Goal: Information Seeking & Learning: Learn about a topic

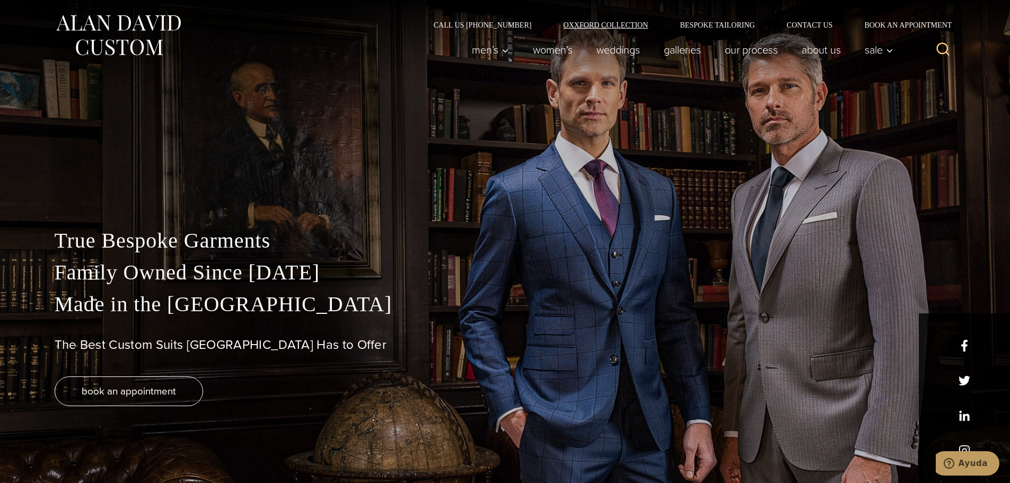
click at [606, 27] on link "Oxxford Collection" at bounding box center [605, 24] width 117 height 7
click at [706, 28] on link "Bespoke Tailoring" at bounding box center [717, 24] width 107 height 7
click at [830, 51] on link "About Us" at bounding box center [820, 49] width 63 height 21
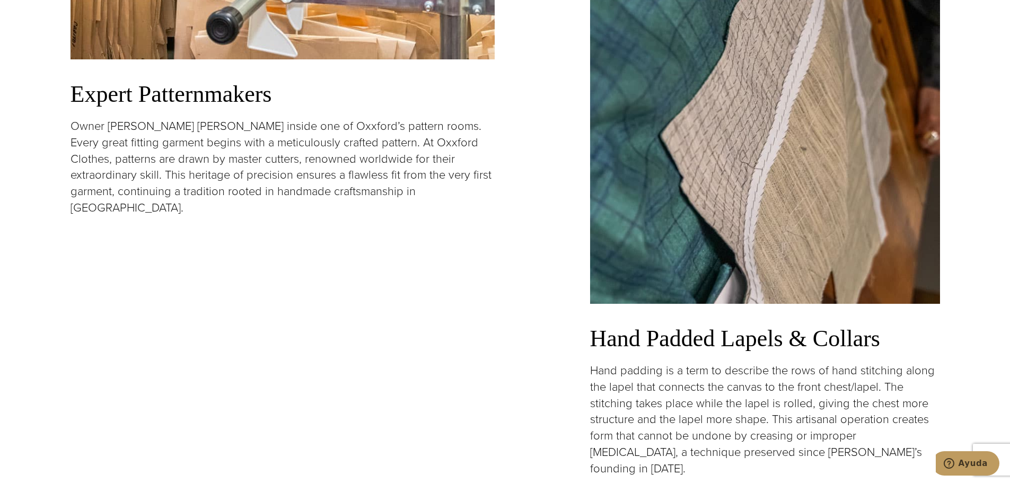
scroll to position [1484, 0]
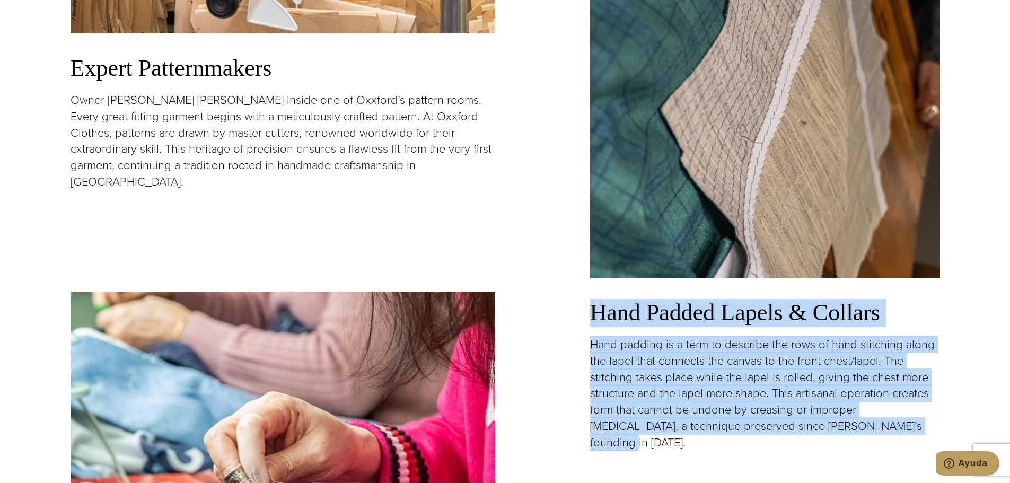
drag, startPoint x: 590, startPoint y: 309, endPoint x: 902, endPoint y: 423, distance: 332.7
click at [902, 423] on div "Hand Padded Lapels & Collars Hand padding is a term to describe the rows of han…" at bounding box center [765, 149] width 350 height 603
copy div "Hand Padded Lapels & Collars Hand padding is a term to describe the rows of han…"
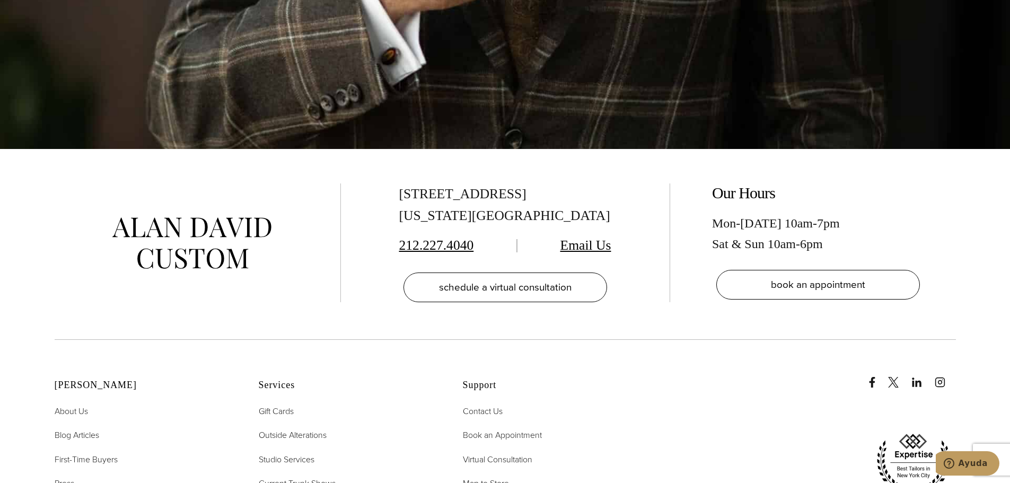
scroll to position [4294, 0]
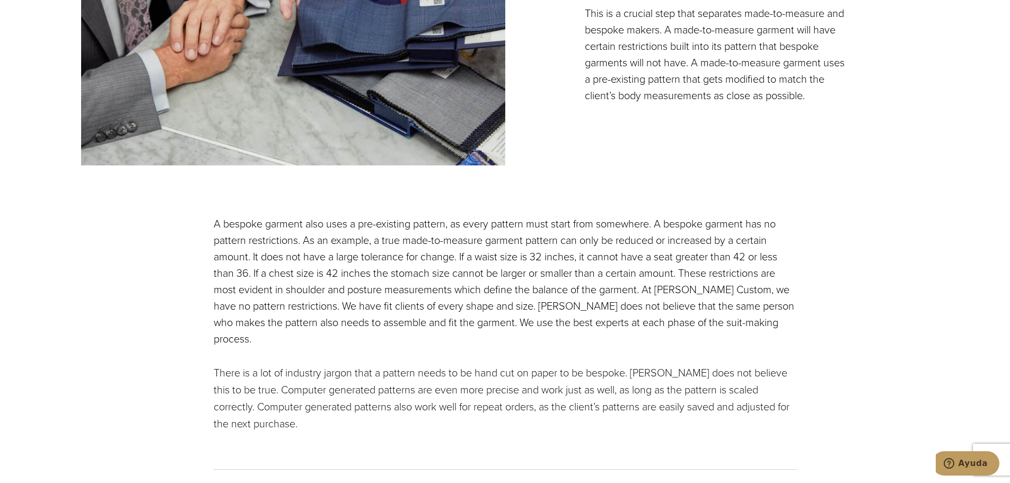
scroll to position [1537, 0]
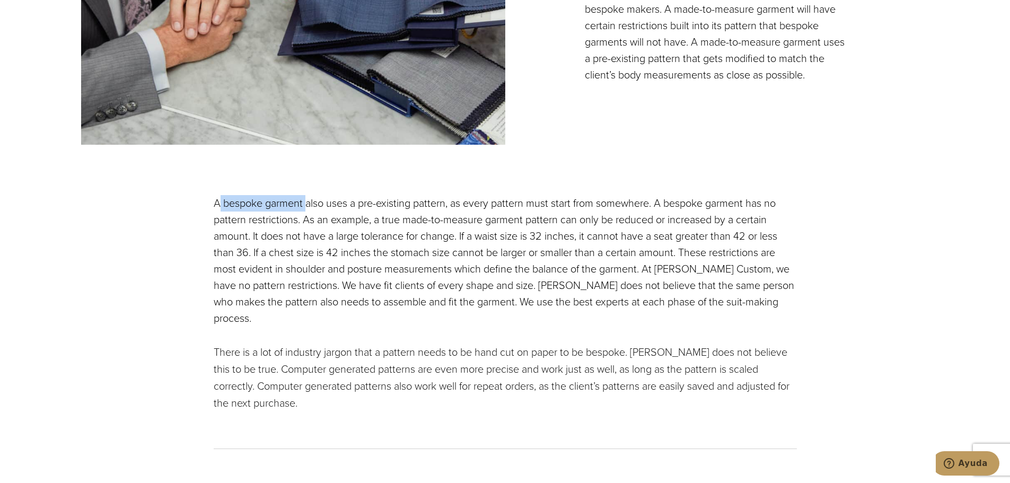
drag, startPoint x: 219, startPoint y: 185, endPoint x: 305, endPoint y: 189, distance: 86.5
click at [305, 195] on p "A bespoke garment also uses a pre-existing pattern, as every pattern must start…" at bounding box center [505, 260] width 583 height 131
copy p "bespoke garment"
click at [217, 195] on p "A bespoke garment also uses a pre-existing pattern, as every pattern must start…" at bounding box center [505, 260] width 583 height 131
click at [213, 187] on section "A bespoke garment also uses a pre-existing pattern, as every pattern must start…" at bounding box center [505, 330] width 1010 height 297
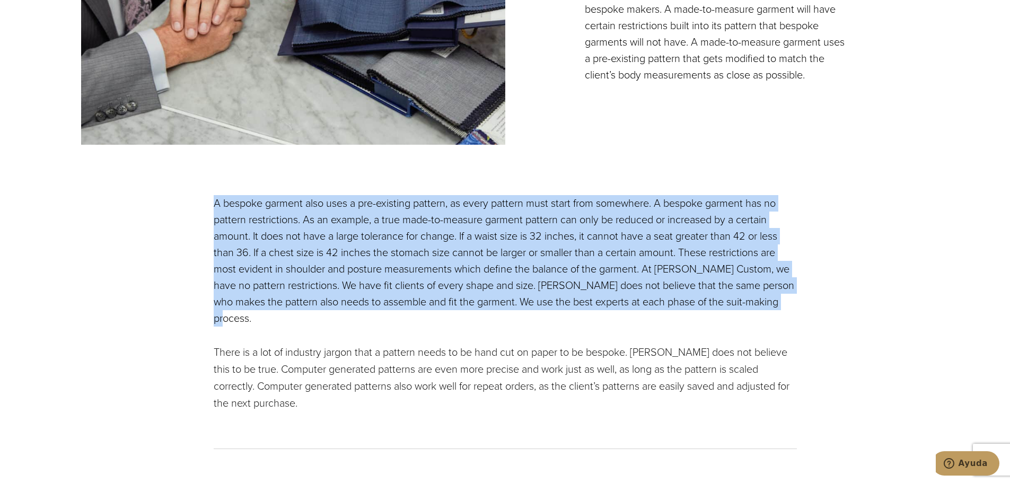
drag, startPoint x: 216, startPoint y: 187, endPoint x: 382, endPoint y: 295, distance: 197.3
click at [382, 296] on p "A bespoke garment also uses a pre-existing pattern, as every pattern must start…" at bounding box center [505, 260] width 583 height 131
copy p "A bespoke garment also uses a pre-existing pattern, as every pattern must start…"
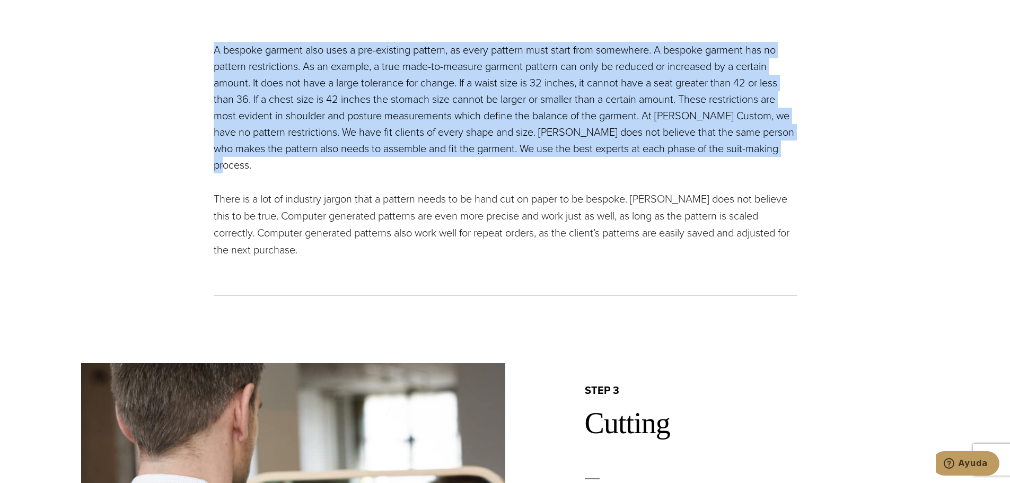
scroll to position [1696, 0]
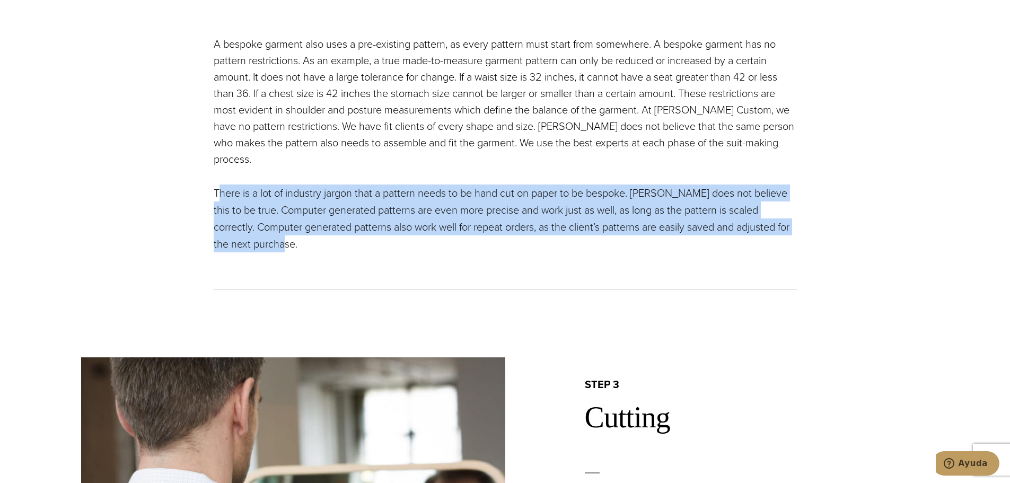
drag, startPoint x: 218, startPoint y: 174, endPoint x: 345, endPoint y: 222, distance: 136.1
click at [345, 222] on p "There is a lot of industry jargon that a pattern needs to be hand cut on paper …" at bounding box center [505, 218] width 583 height 68
copy p "here is a lot of industry jargon that a pattern needs to be hand cut on paper t…"
click at [217, 184] on p "There is a lot of industry jargon that a pattern needs to be hand cut on paper …" at bounding box center [505, 218] width 583 height 68
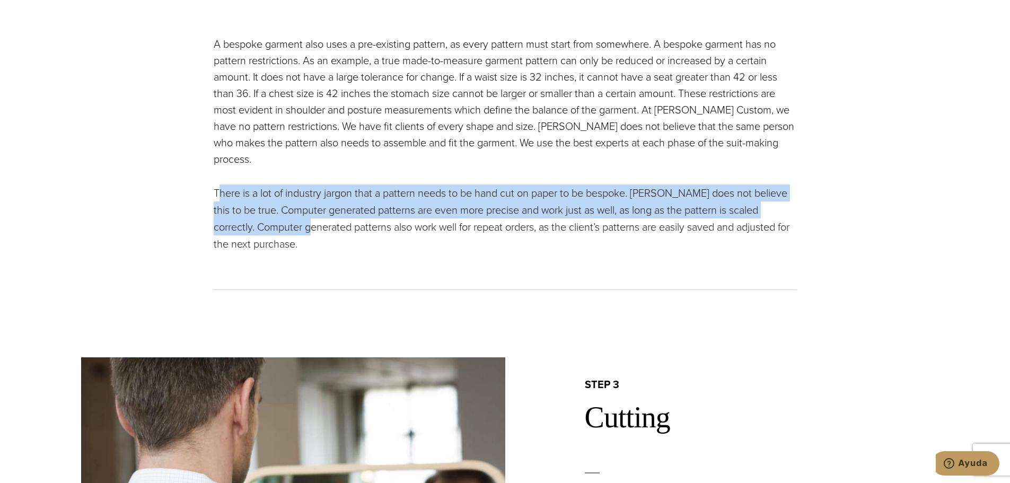
drag, startPoint x: 218, startPoint y: 176, endPoint x: 269, endPoint y: 212, distance: 62.4
click at [269, 212] on p "There is a lot of industry jargon that a pattern needs to be hand cut on paper …" at bounding box center [505, 218] width 583 height 68
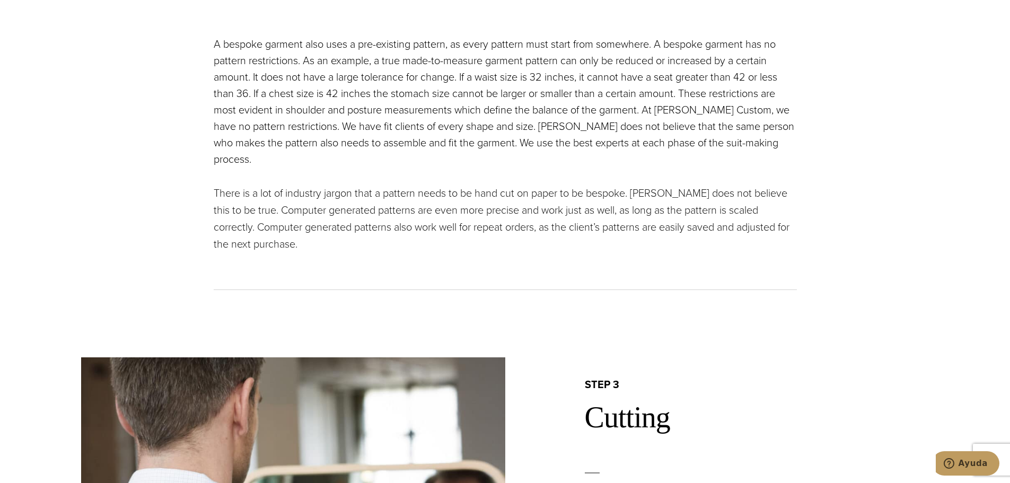
click at [215, 184] on p "There is a lot of industry jargon that a pattern needs to be hand cut on paper …" at bounding box center [505, 218] width 583 height 68
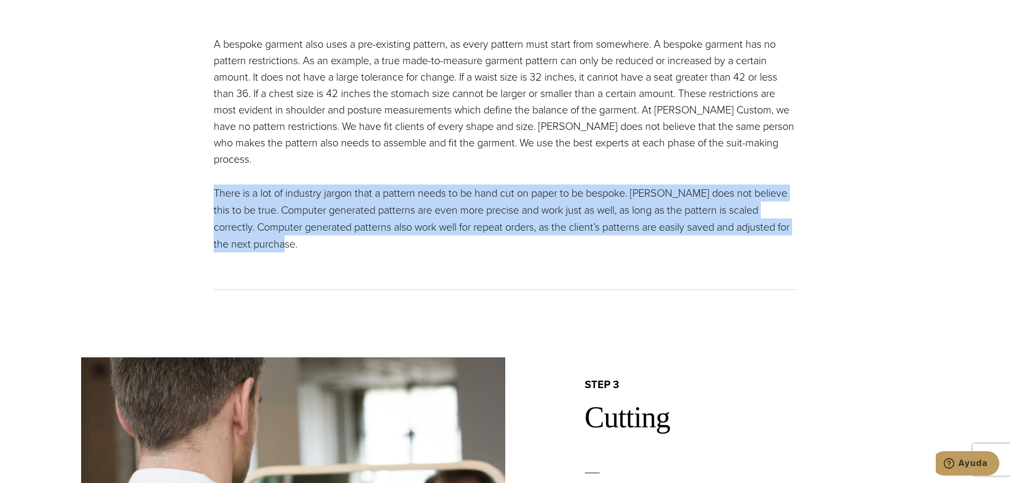
drag, startPoint x: 215, startPoint y: 176, endPoint x: 300, endPoint y: 239, distance: 105.8
click at [300, 239] on div "A bespoke garment also uses a pre-existing pattern, as every pattern must start…" at bounding box center [505, 163] width 583 height 254
copy p "There is a lot of industry jargon that a pattern needs to be hand cut on paper …"
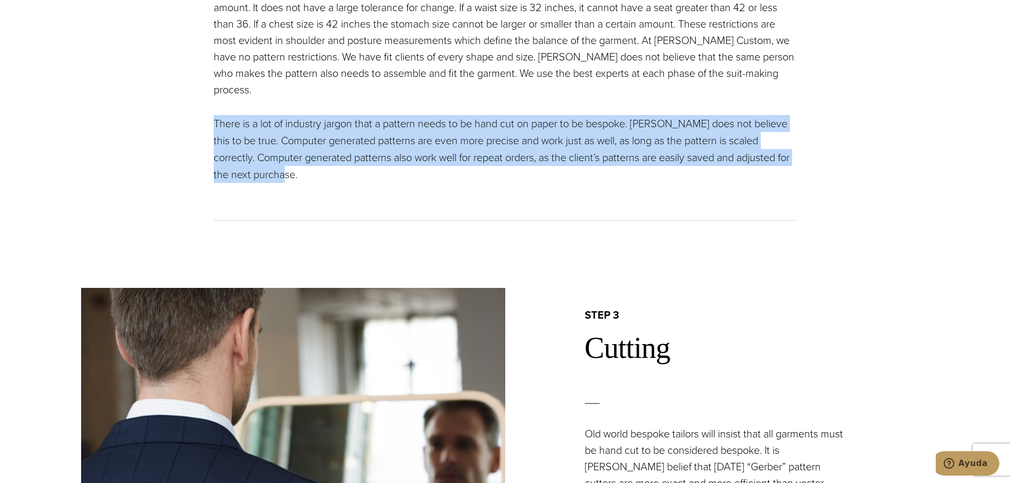
scroll to position [1961, 0]
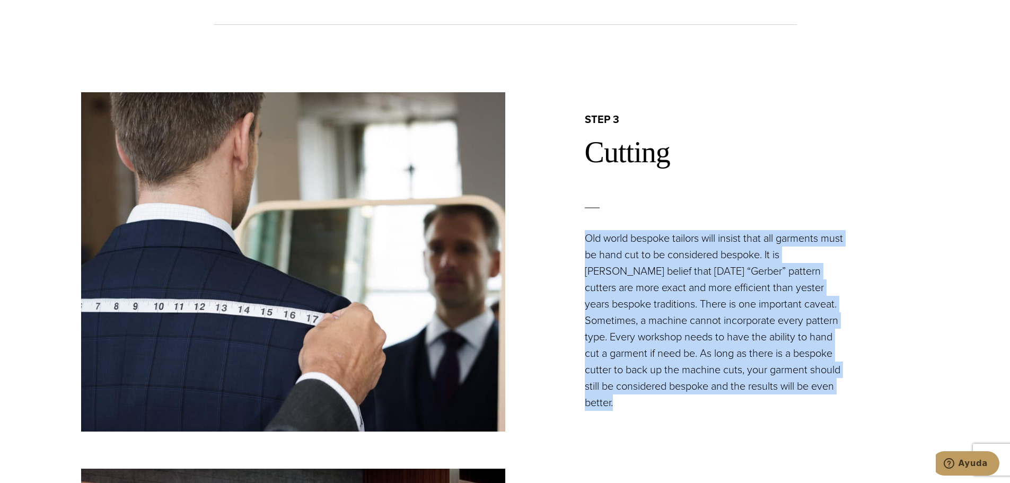
drag, startPoint x: 583, startPoint y: 231, endPoint x: 847, endPoint y: 375, distance: 301.1
click at [847, 375] on div "step 3 Cutting Old world bespoke tailors will insist that all garments must be …" at bounding box center [717, 261] width 424 height 298
copy p "Old world bespoke tailors will insist that all garments must be hand cut to be …"
click at [930, 274] on section "step 3 Cutting Old world bespoke tailors will insist that all garments must be …" at bounding box center [505, 261] width 1010 height 339
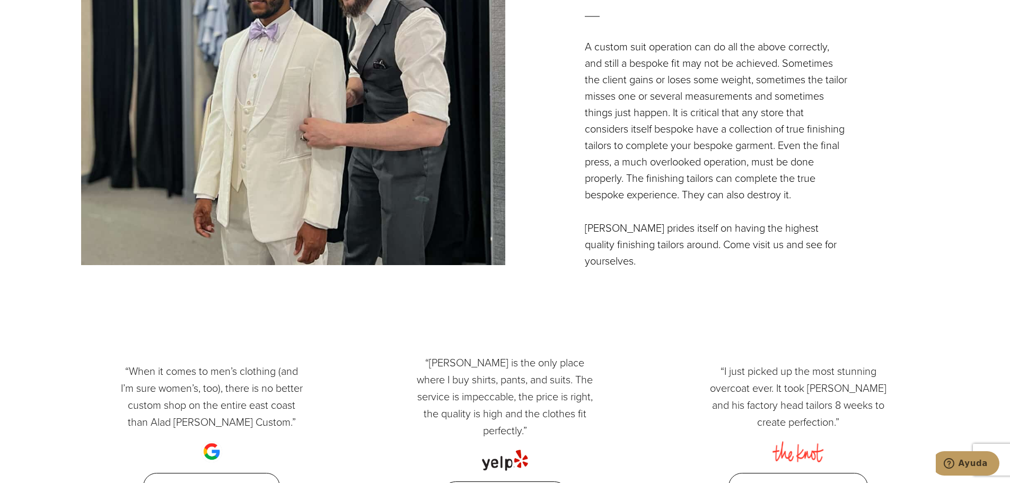
scroll to position [3817, 0]
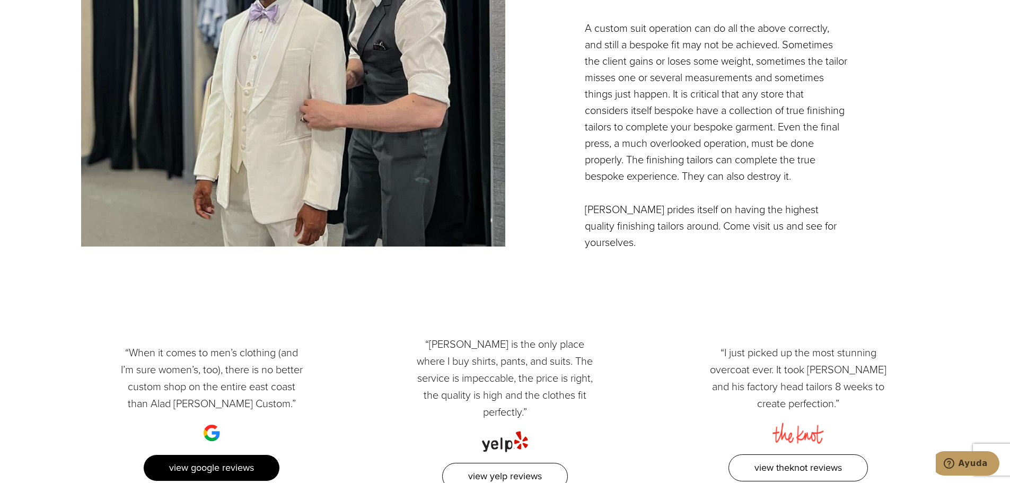
click at [228, 454] on link "View Google Reviews" at bounding box center [211, 467] width 137 height 27
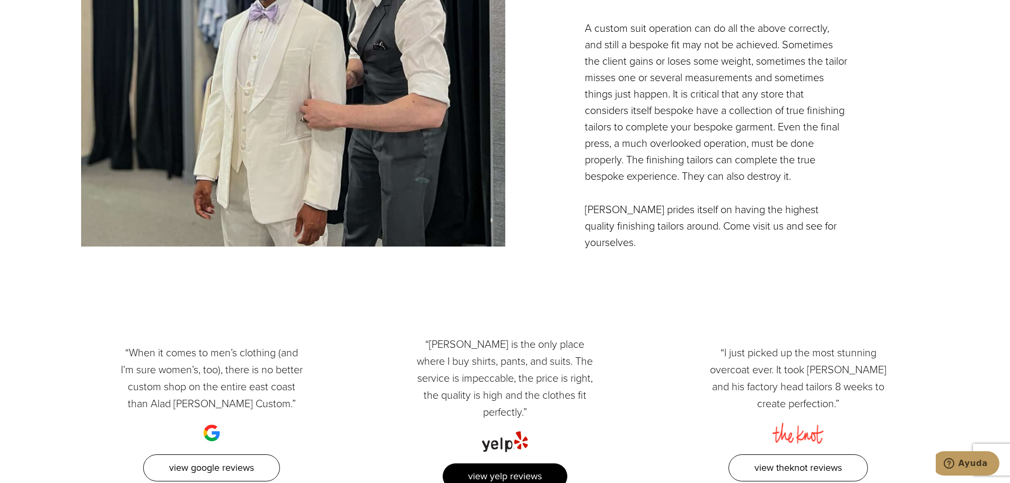
click at [517, 463] on link "View Yelp Reviews" at bounding box center [505, 476] width 126 height 27
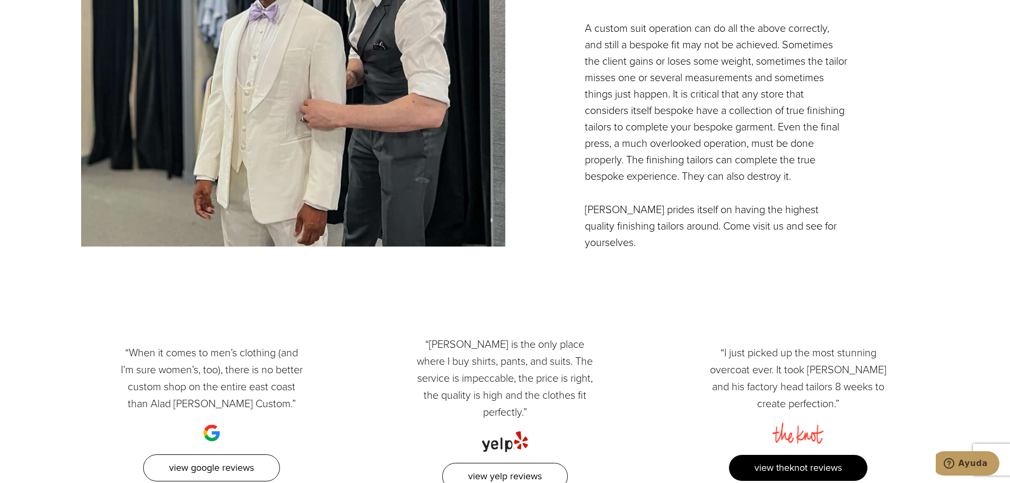
click at [753, 454] on link "View TheKnot Reviews" at bounding box center [797, 467] width 139 height 27
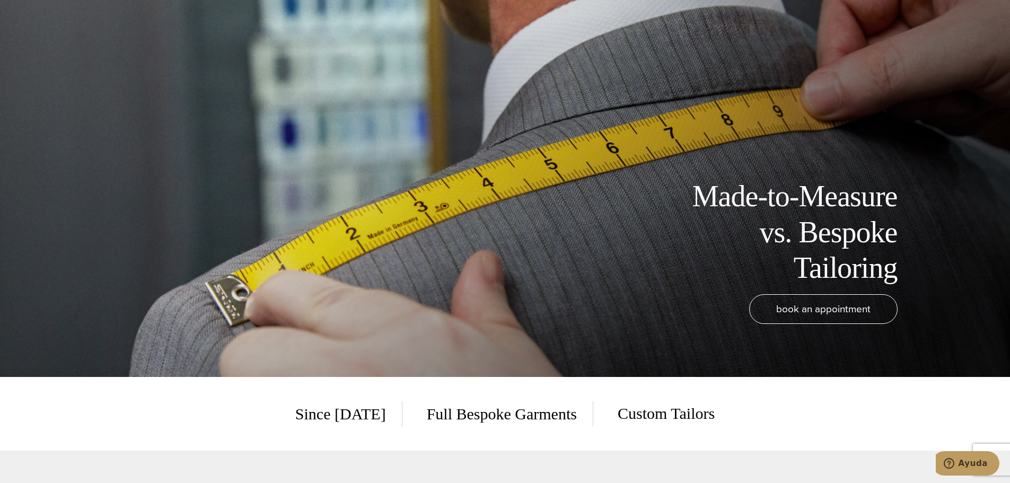
scroll to position [0, 0]
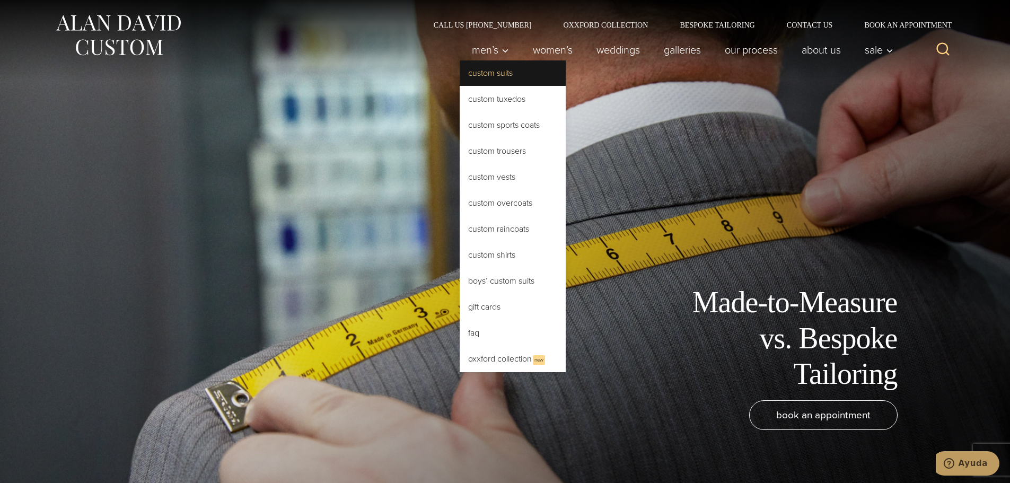
click at [489, 72] on link "Custom Suits" at bounding box center [513, 72] width 106 height 25
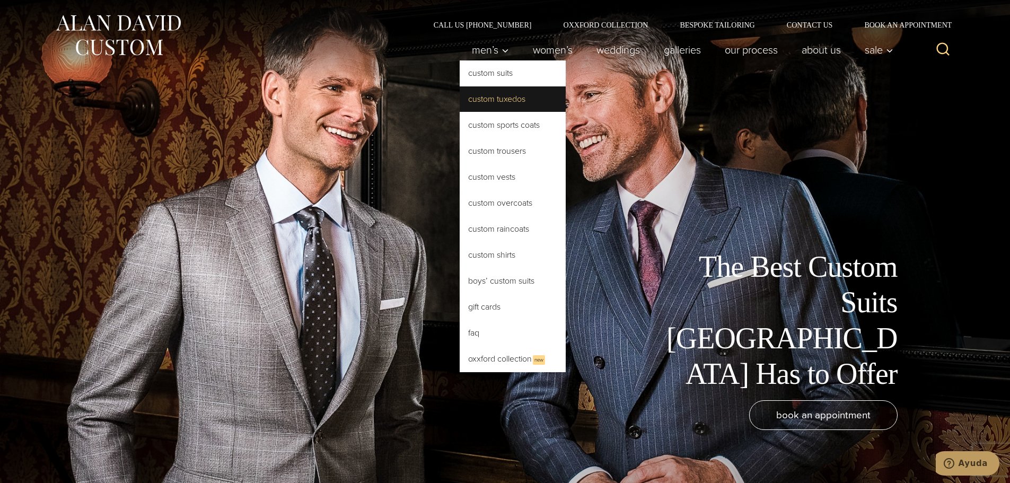
click at [506, 102] on link "Custom Tuxedos" at bounding box center [513, 98] width 106 height 25
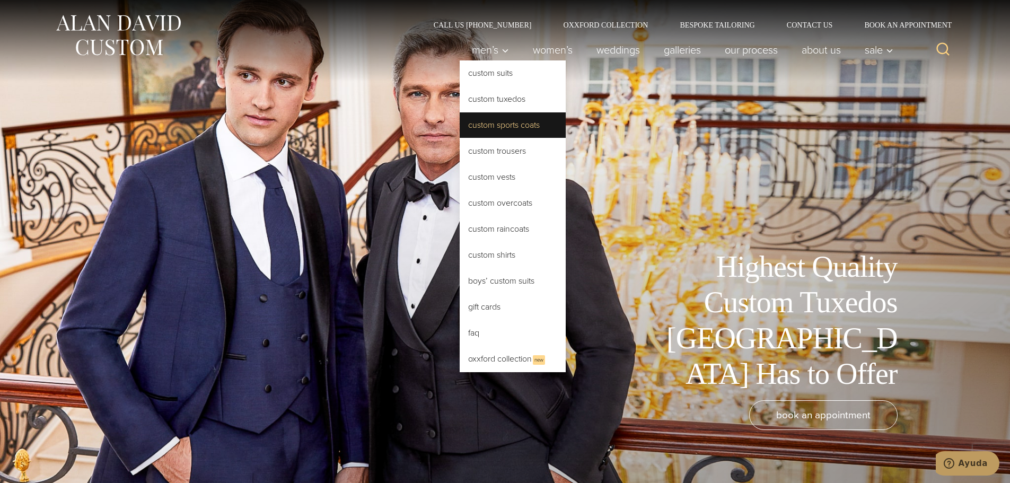
click at [505, 127] on link "Custom Sports Coats" at bounding box center [513, 124] width 106 height 25
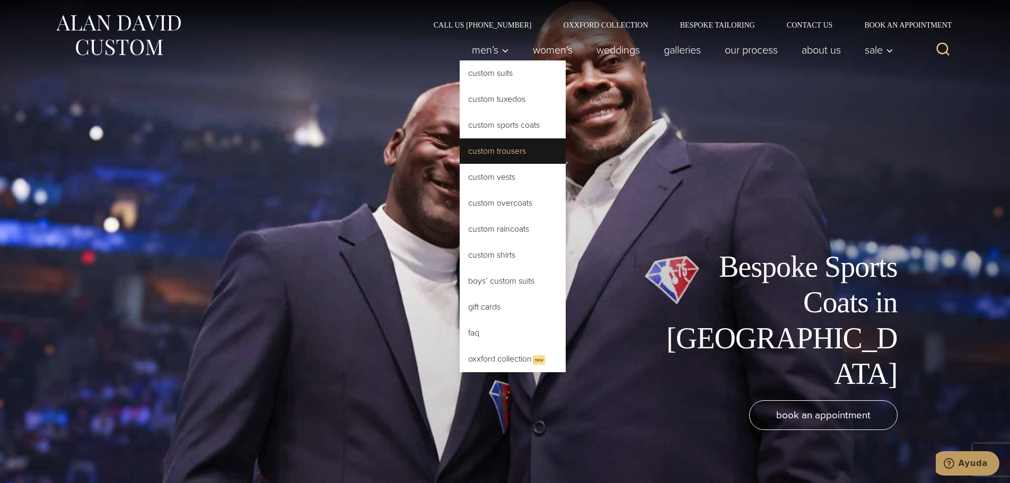
click at [515, 146] on link "Custom Trousers" at bounding box center [513, 150] width 106 height 25
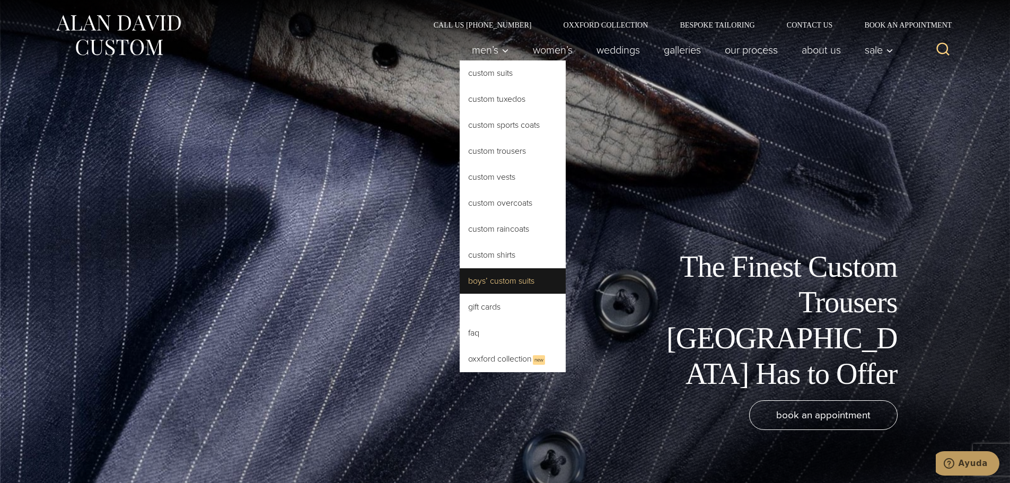
click at [511, 288] on link "Boys’ Custom Suits" at bounding box center [513, 280] width 106 height 25
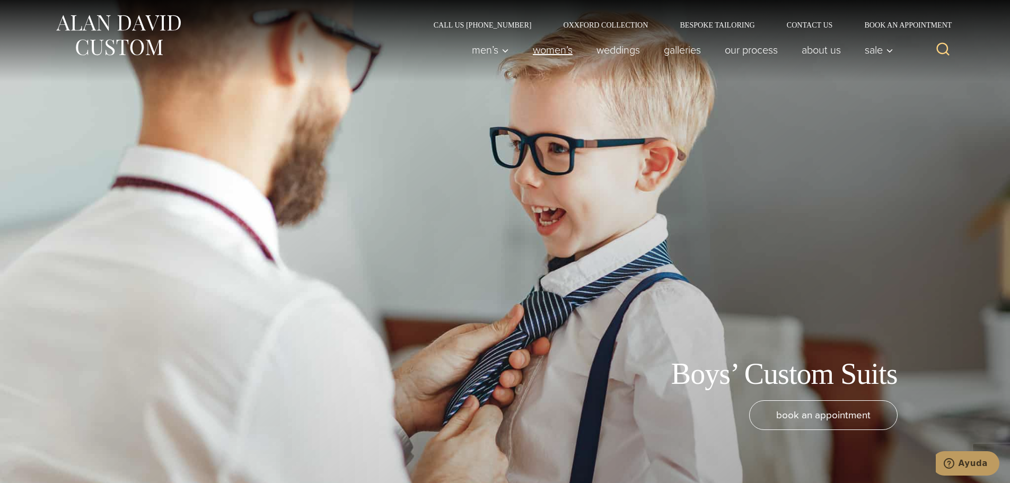
click at [558, 54] on link "Women’s" at bounding box center [553, 49] width 64 height 21
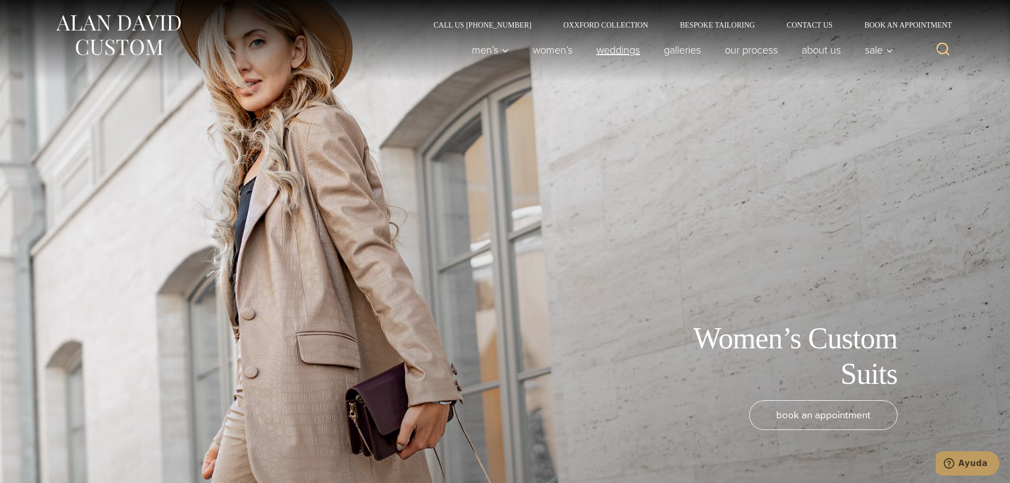
click at [605, 49] on link "weddings" at bounding box center [617, 49] width 67 height 21
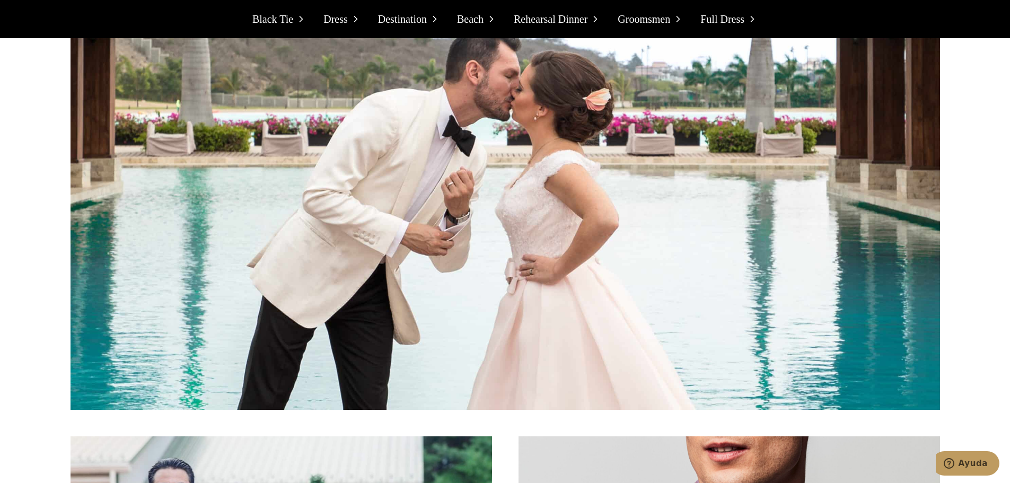
scroll to position [6362, 0]
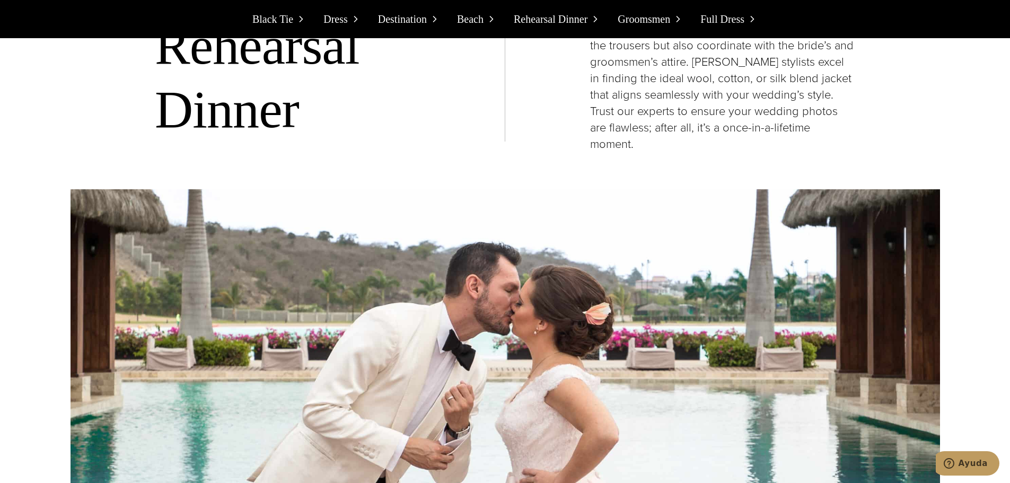
drag, startPoint x: 963, startPoint y: 198, endPoint x: 966, endPoint y: 192, distance: 6.9
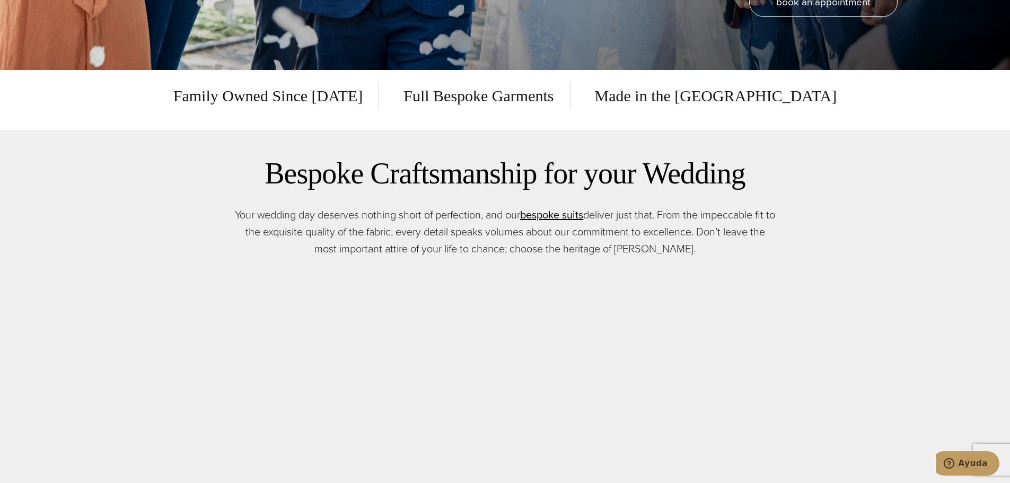
scroll to position [0, 0]
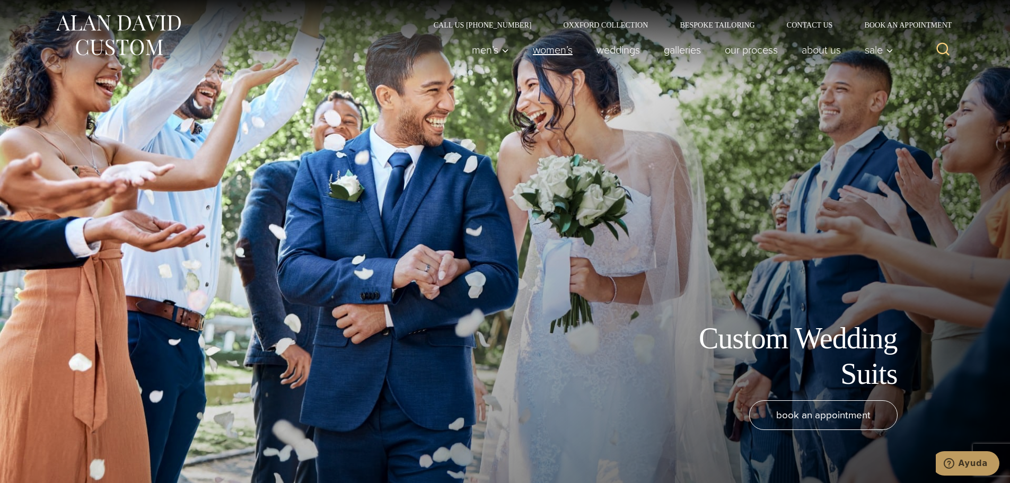
click at [534, 54] on link "Women’s" at bounding box center [553, 49] width 64 height 21
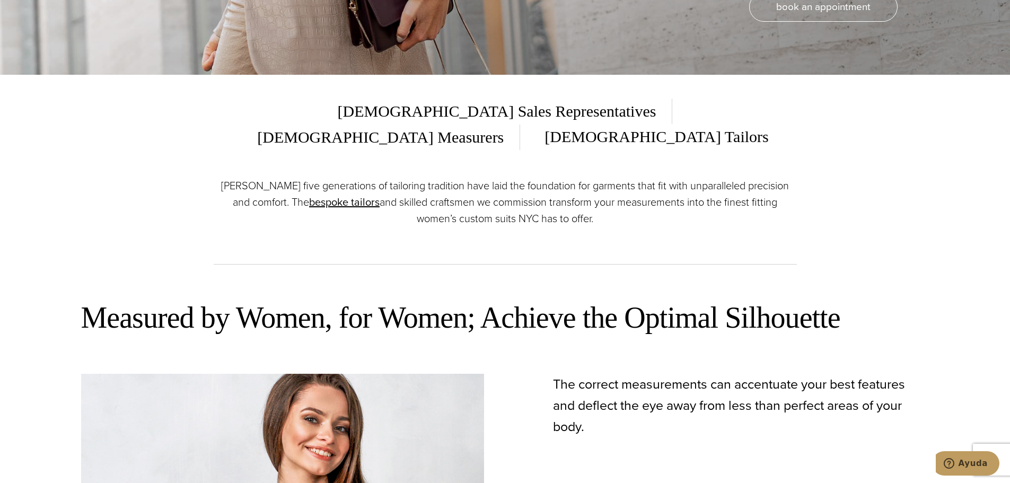
scroll to position [424, 0]
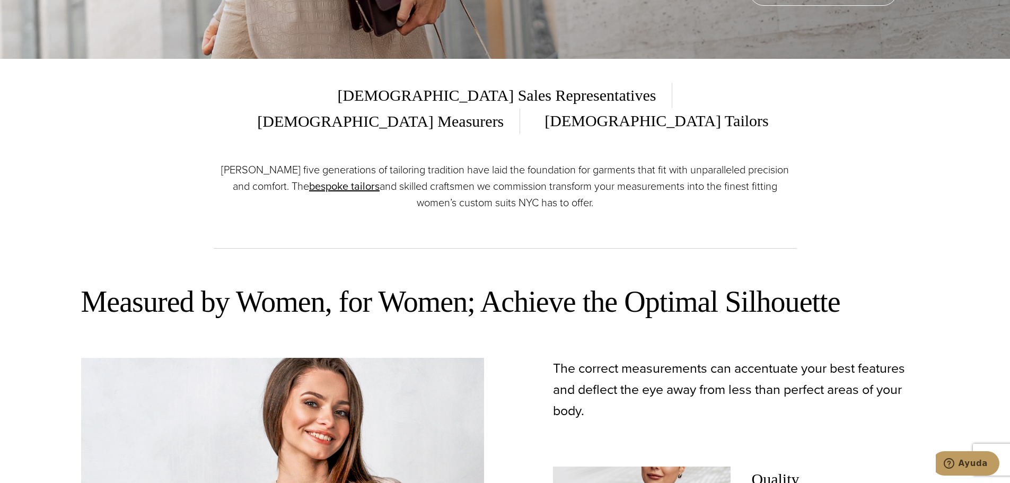
click at [370, 100] on span "[DEMOGRAPHIC_DATA] Sales Representatives" at bounding box center [505, 95] width 335 height 25
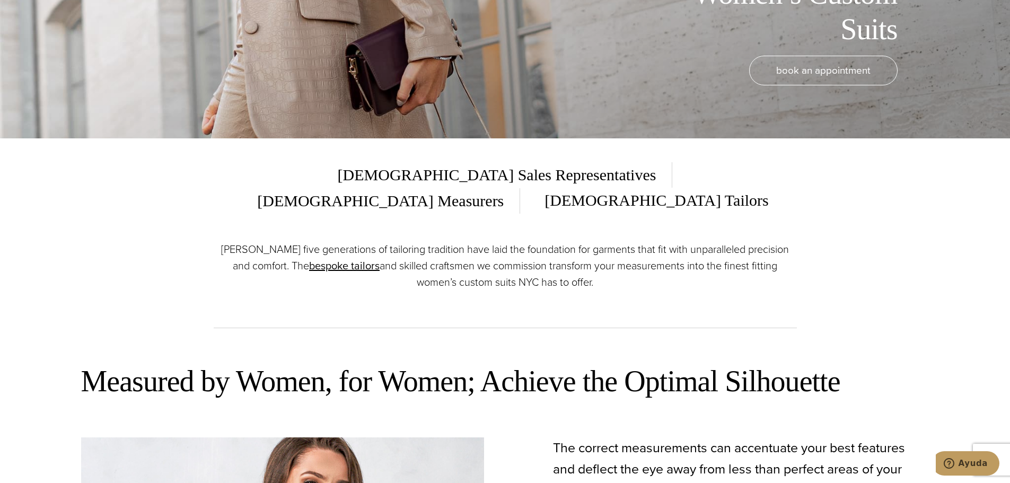
scroll to position [106, 0]
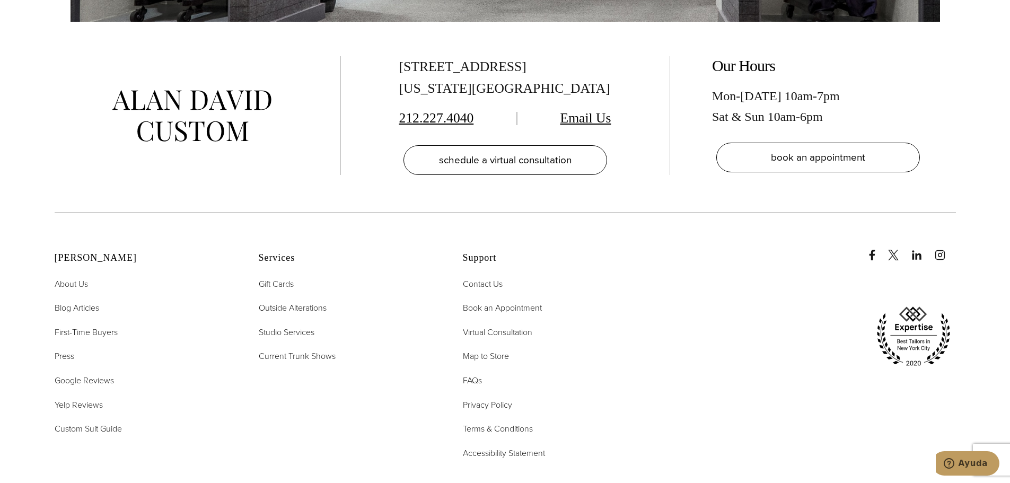
scroll to position [4824, 0]
